Goal: Transaction & Acquisition: Purchase product/service

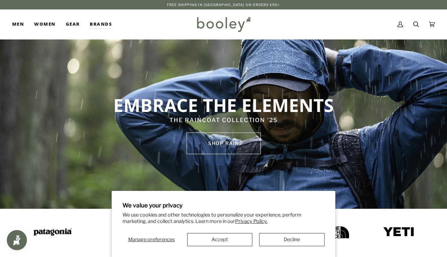
click at [270, 240] on button "Decline" at bounding box center [292, 239] width 66 height 13
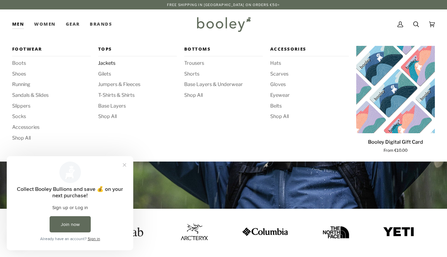
click at [108, 63] on span "Jackets" at bounding box center [137, 63] width 79 height 7
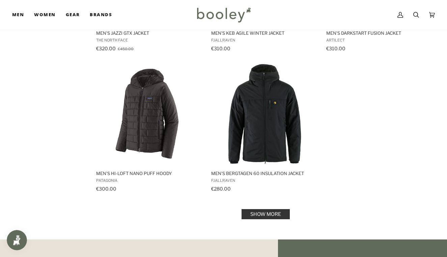
scroll to position [899, 0]
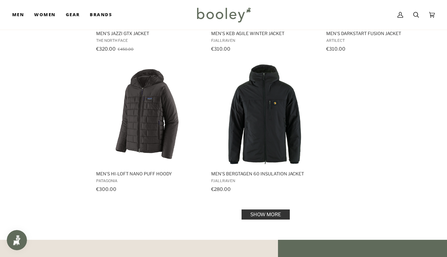
click at [258, 213] on link "Show more" at bounding box center [266, 215] width 48 height 10
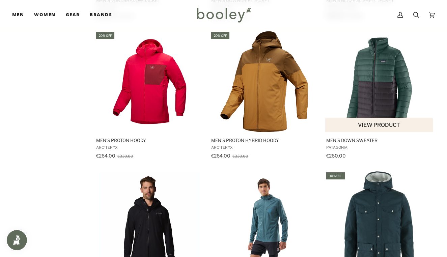
scroll to position [1211, 0]
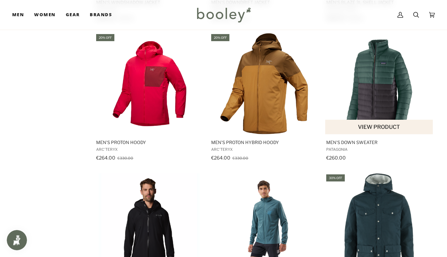
click at [374, 94] on img "Men's Down Sweater" at bounding box center [379, 83] width 101 height 101
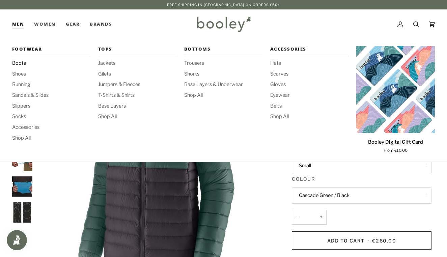
click at [22, 64] on span "Boots" at bounding box center [51, 63] width 79 height 7
click at [109, 62] on span "Jackets" at bounding box center [137, 63] width 79 height 7
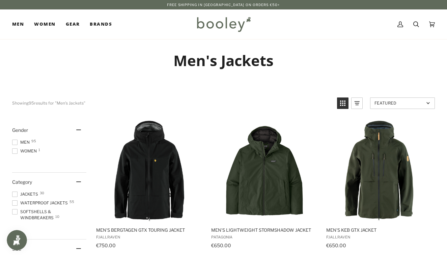
click at [16, 202] on span at bounding box center [14, 203] width 5 height 5
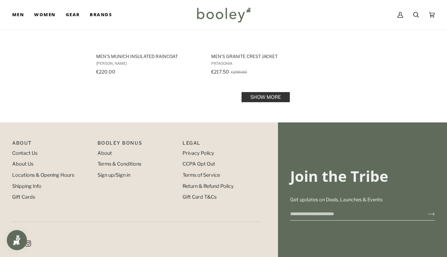
scroll to position [1016, 0]
click at [277, 96] on link "Show more" at bounding box center [266, 97] width 48 height 10
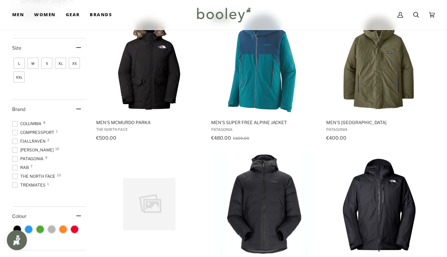
scroll to position [6, 0]
click at [17, 150] on span at bounding box center [14, 150] width 5 height 5
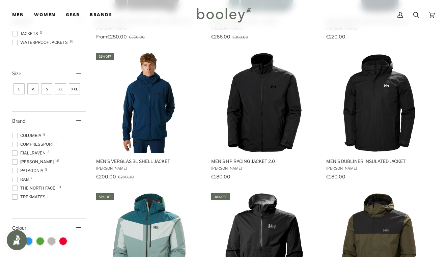
scroll to position [209, 0]
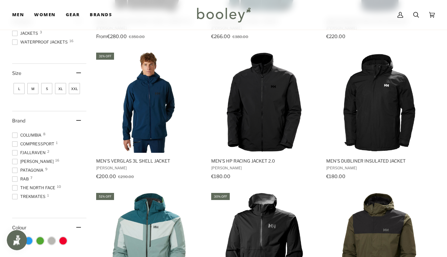
click at [14, 171] on span at bounding box center [14, 170] width 5 height 5
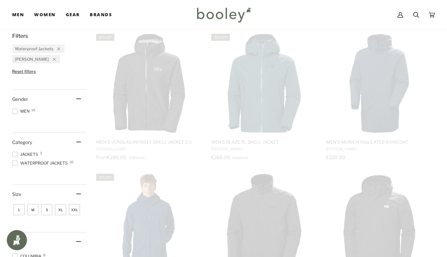
scroll to position [12, 0]
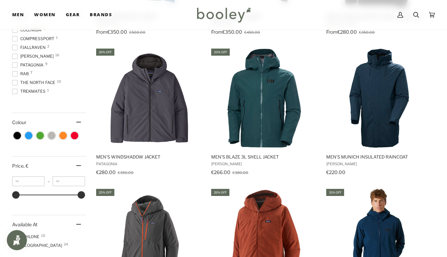
scroll to position [358, 0]
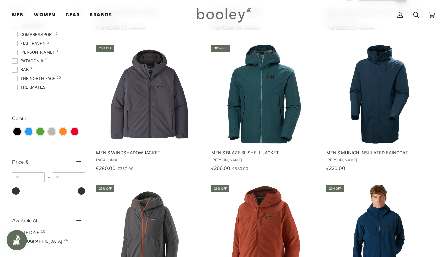
click at [15, 51] on span at bounding box center [14, 52] width 5 height 5
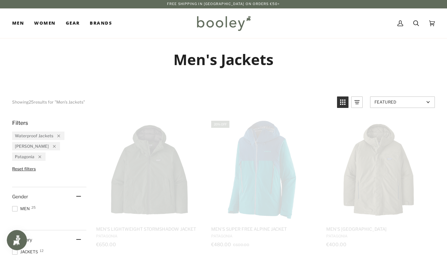
scroll to position [0, 0]
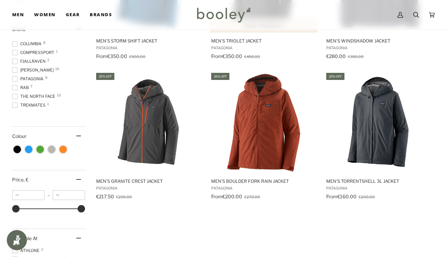
scroll to position [330, 0]
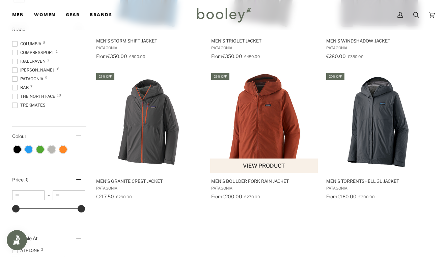
click at [274, 125] on img "Men's Boulder Fork Rain Jacket" at bounding box center [264, 122] width 101 height 101
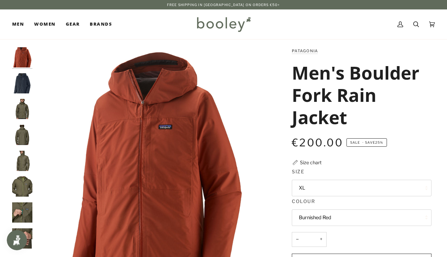
click at [28, 110] on img "Patagonia Men's Boulder Fork Rain Jacket - Booley Galway" at bounding box center [22, 109] width 20 height 20
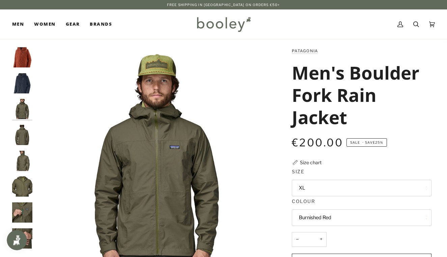
click at [27, 54] on img "Patagonia Men's Boulder Fork Rain Jacket Burnished Red - Booley Galway" at bounding box center [22, 57] width 20 height 20
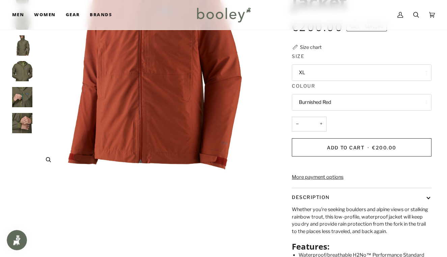
scroll to position [116, 0]
click at [360, 73] on button "XL" at bounding box center [362, 72] width 140 height 17
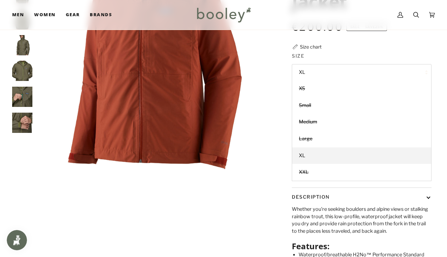
click at [279, 103] on div "Patagonia Men's Boulder Fork Rain Jacket €200.00 Sale • Save 25% Size chart Siz…" at bounding box center [356, 120] width 159 height 378
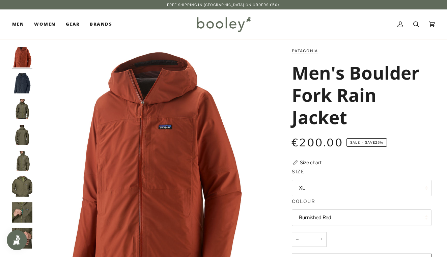
scroll to position [0, 0]
click at [18, 207] on img "Patagonia Men's Boulder Fork Rain Jacket - Booley Galway" at bounding box center [22, 213] width 20 height 20
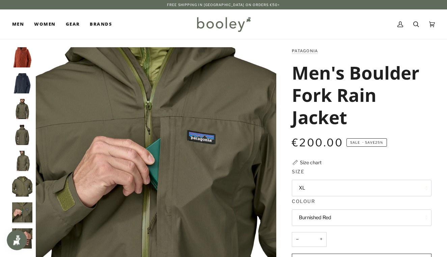
click at [366, 190] on button "XL" at bounding box center [362, 188] width 140 height 17
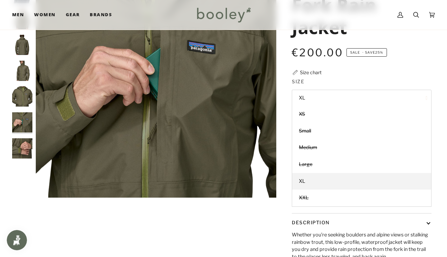
scroll to position [91, 0]
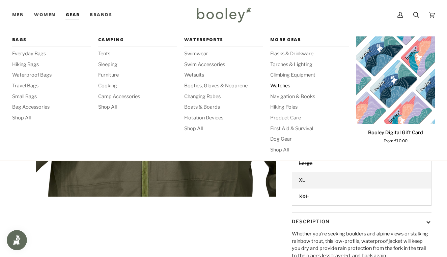
click at [278, 83] on span "Watches" at bounding box center [309, 85] width 79 height 7
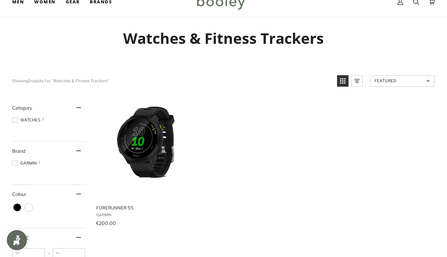
scroll to position [23, 0]
